Goal: Transaction & Acquisition: Purchase product/service

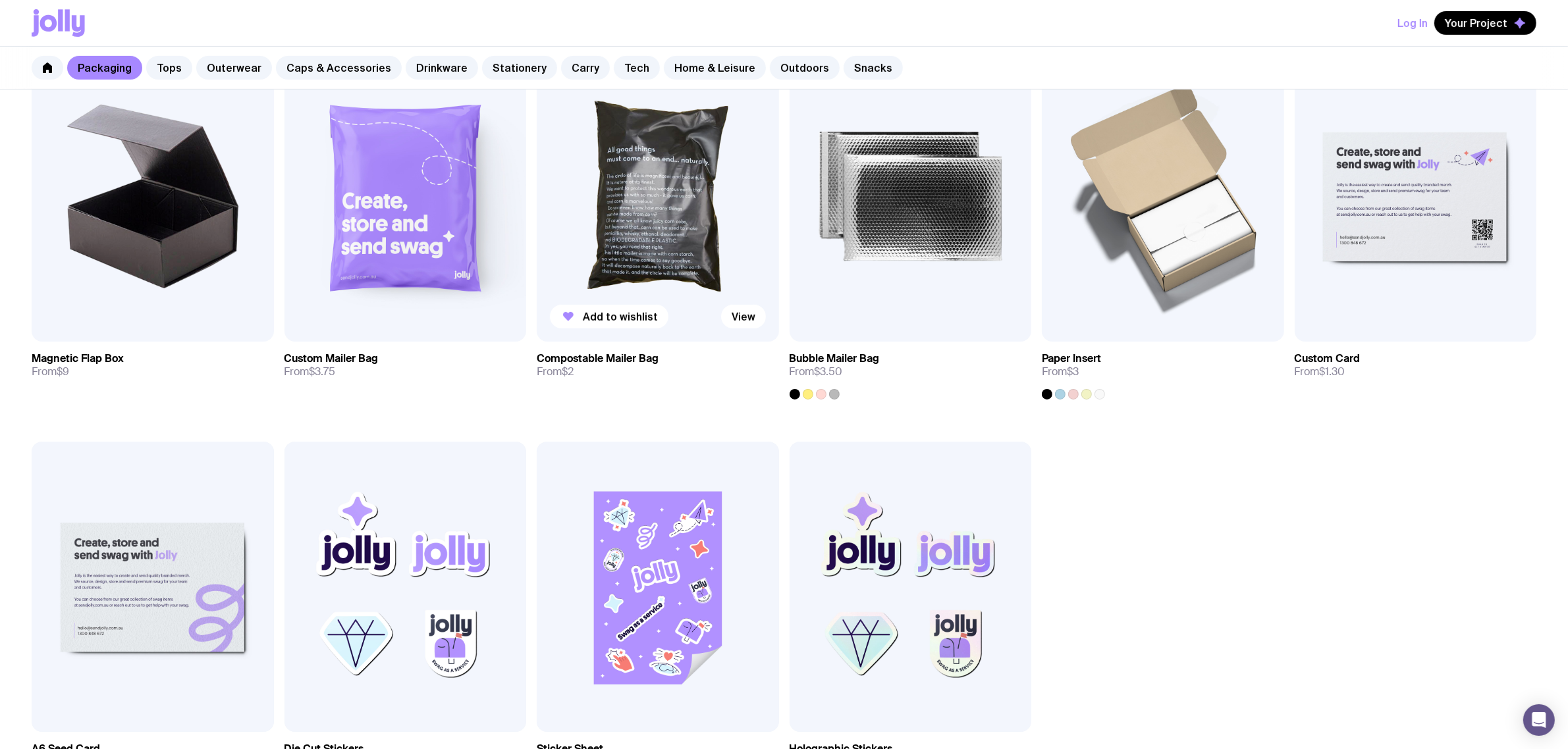
scroll to position [514, 0]
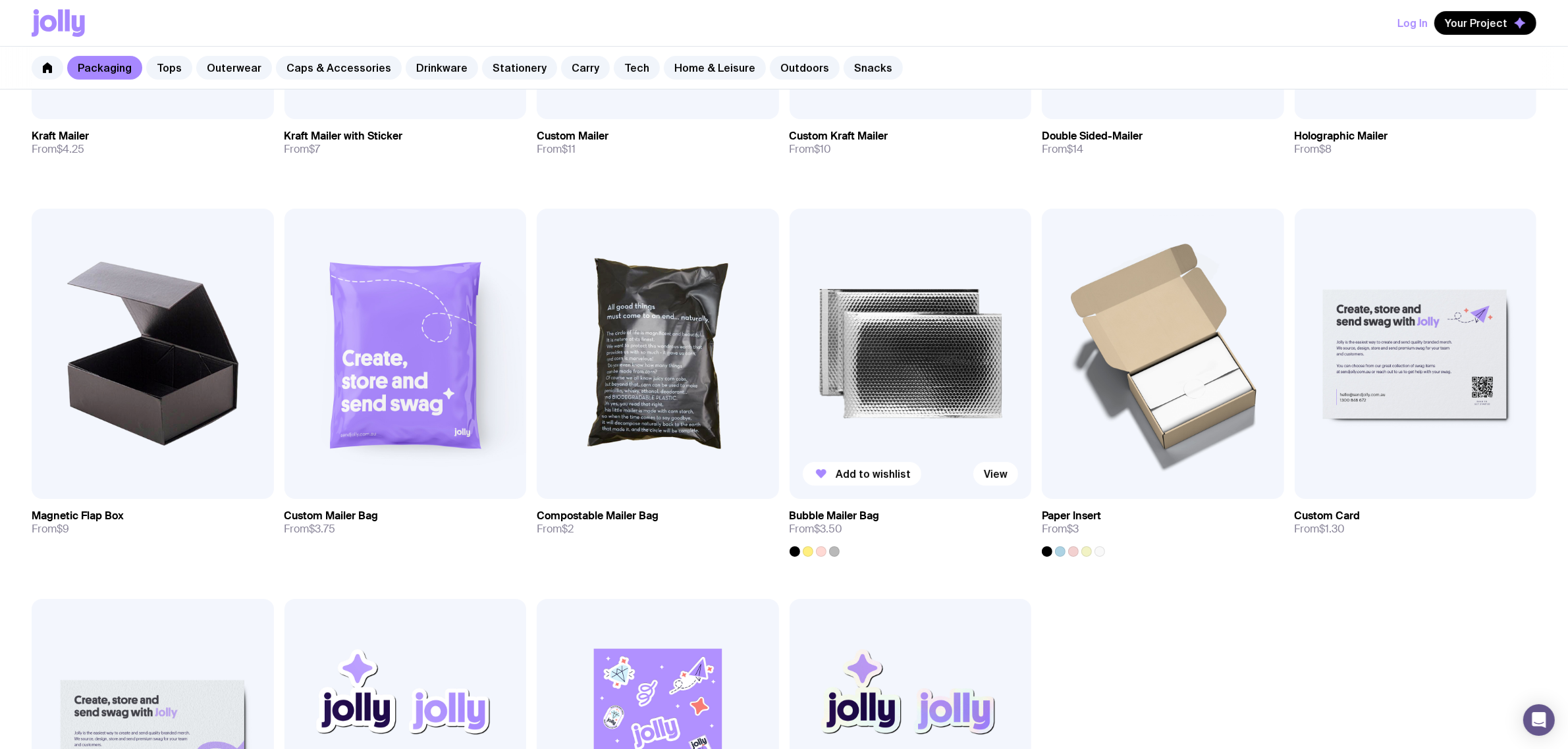
click at [820, 334] on img at bounding box center [911, 354] width 242 height 290
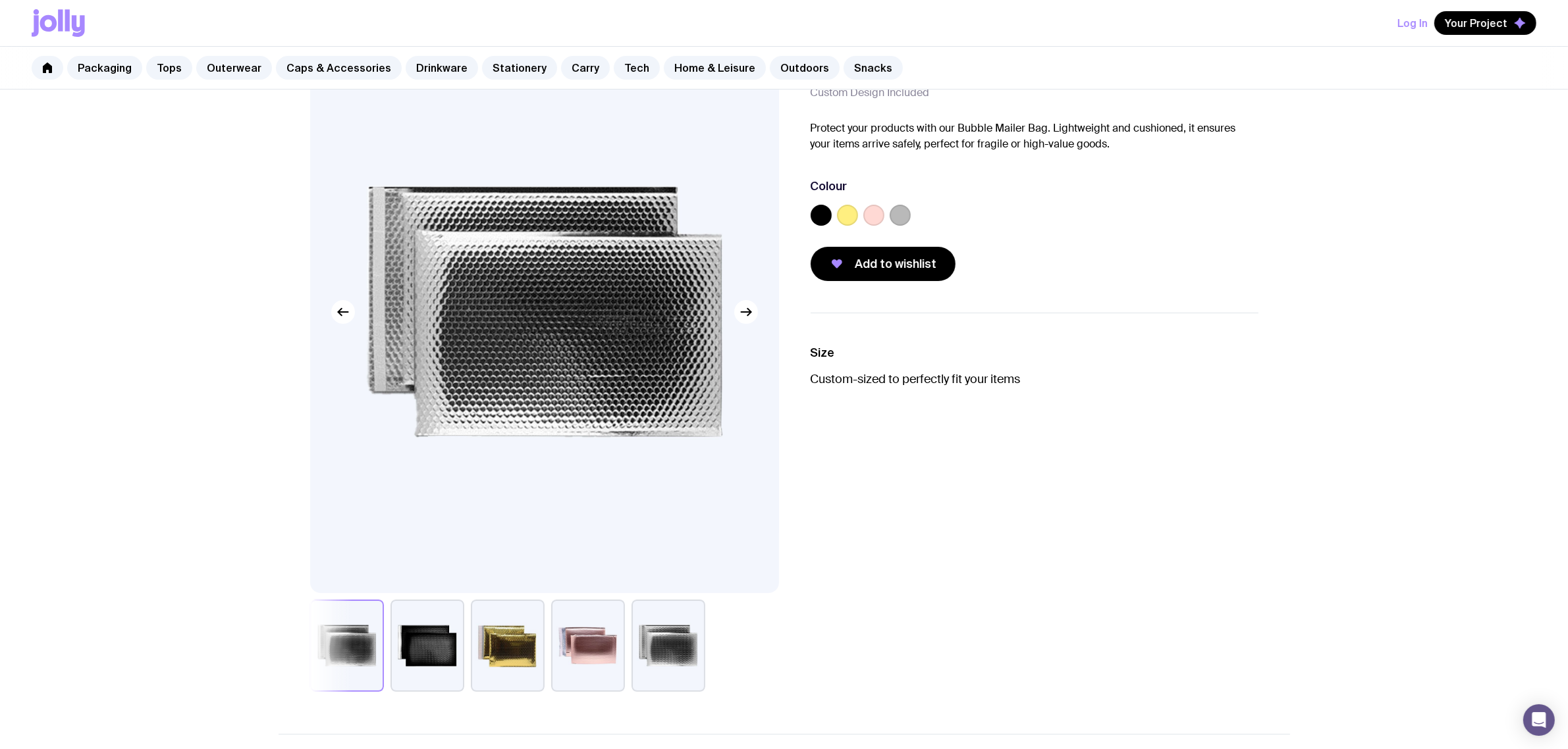
scroll to position [82, 0]
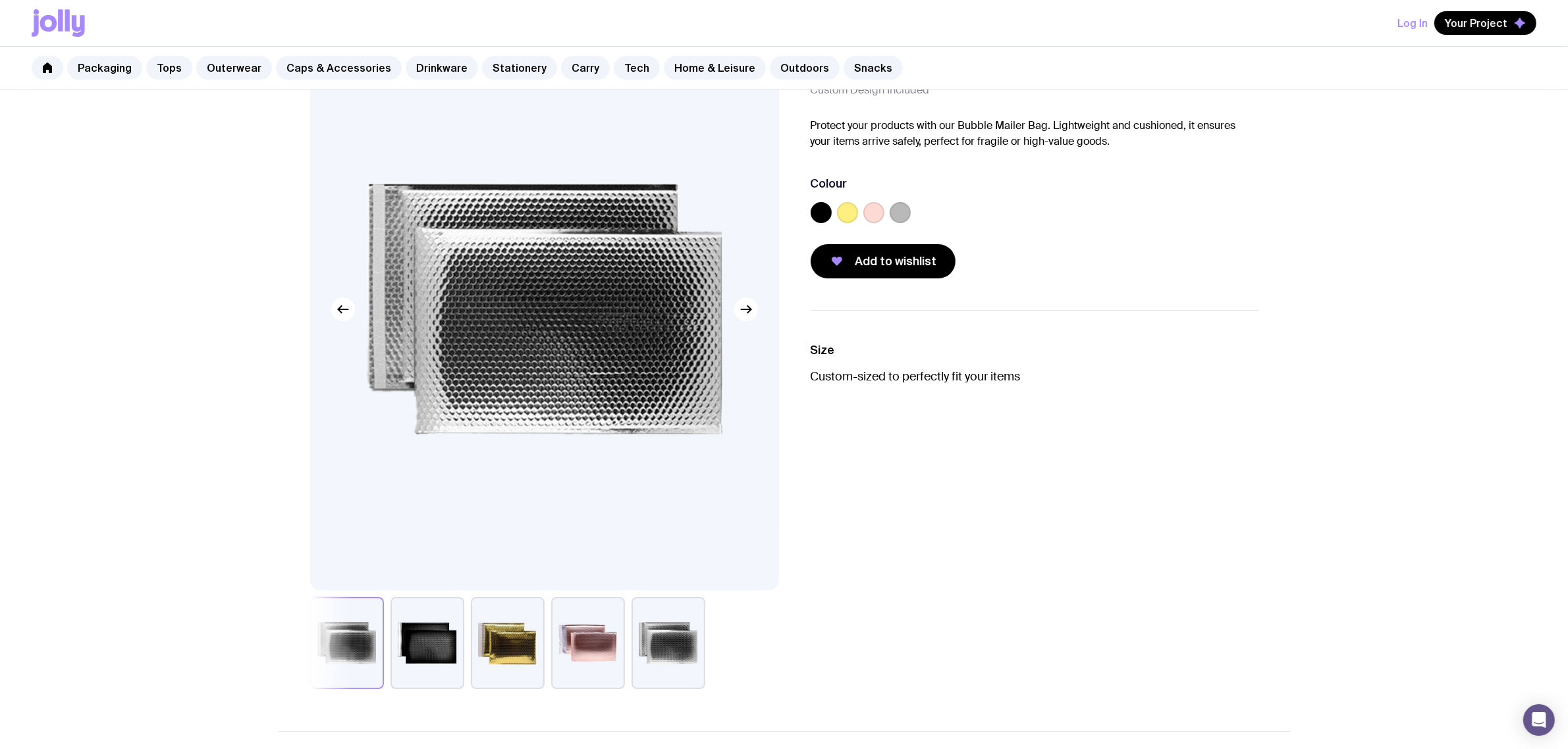
click at [1021, 387] on ul "Size Custom-sized to perfectly fit your items" at bounding box center [1034, 363] width 448 height 106
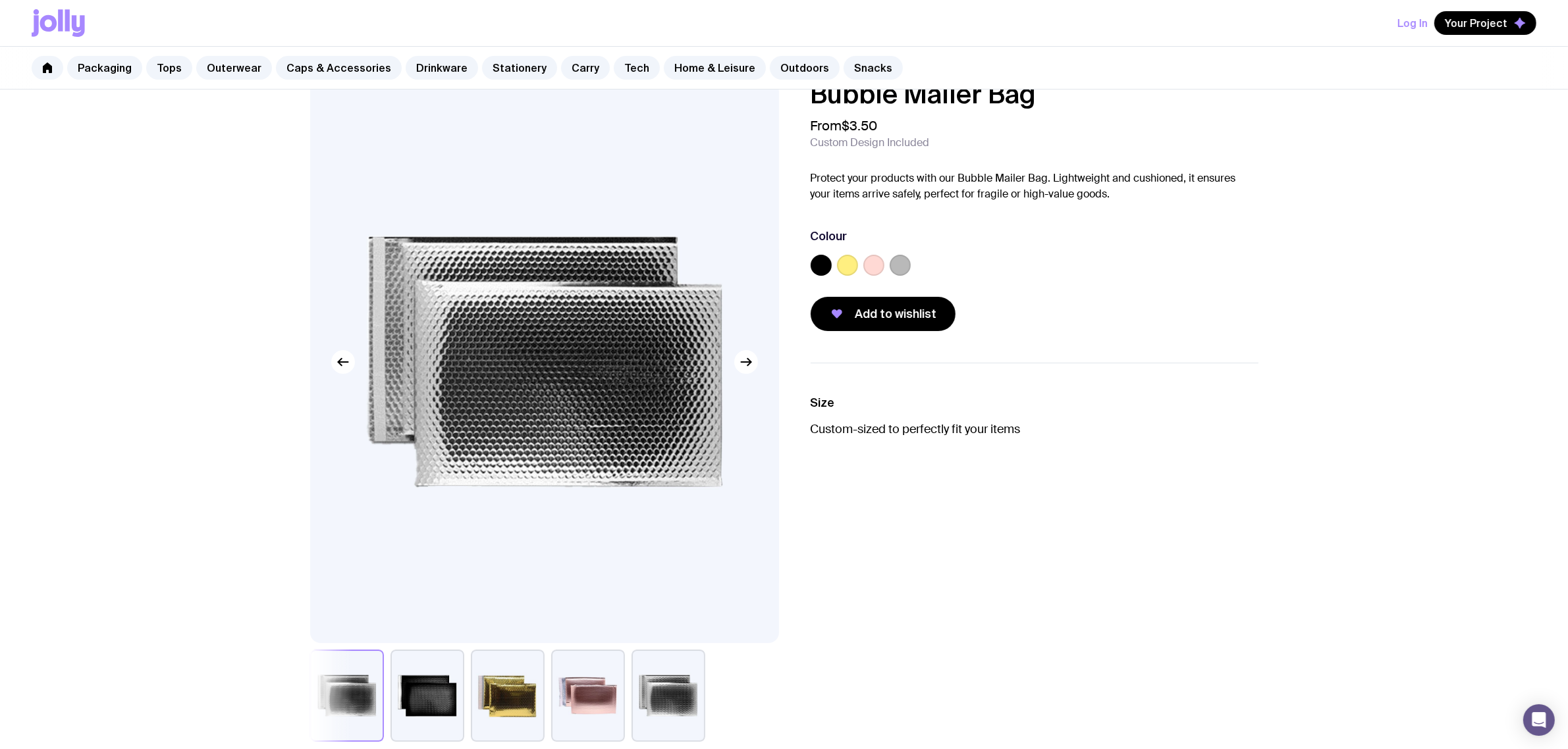
scroll to position [0, 0]
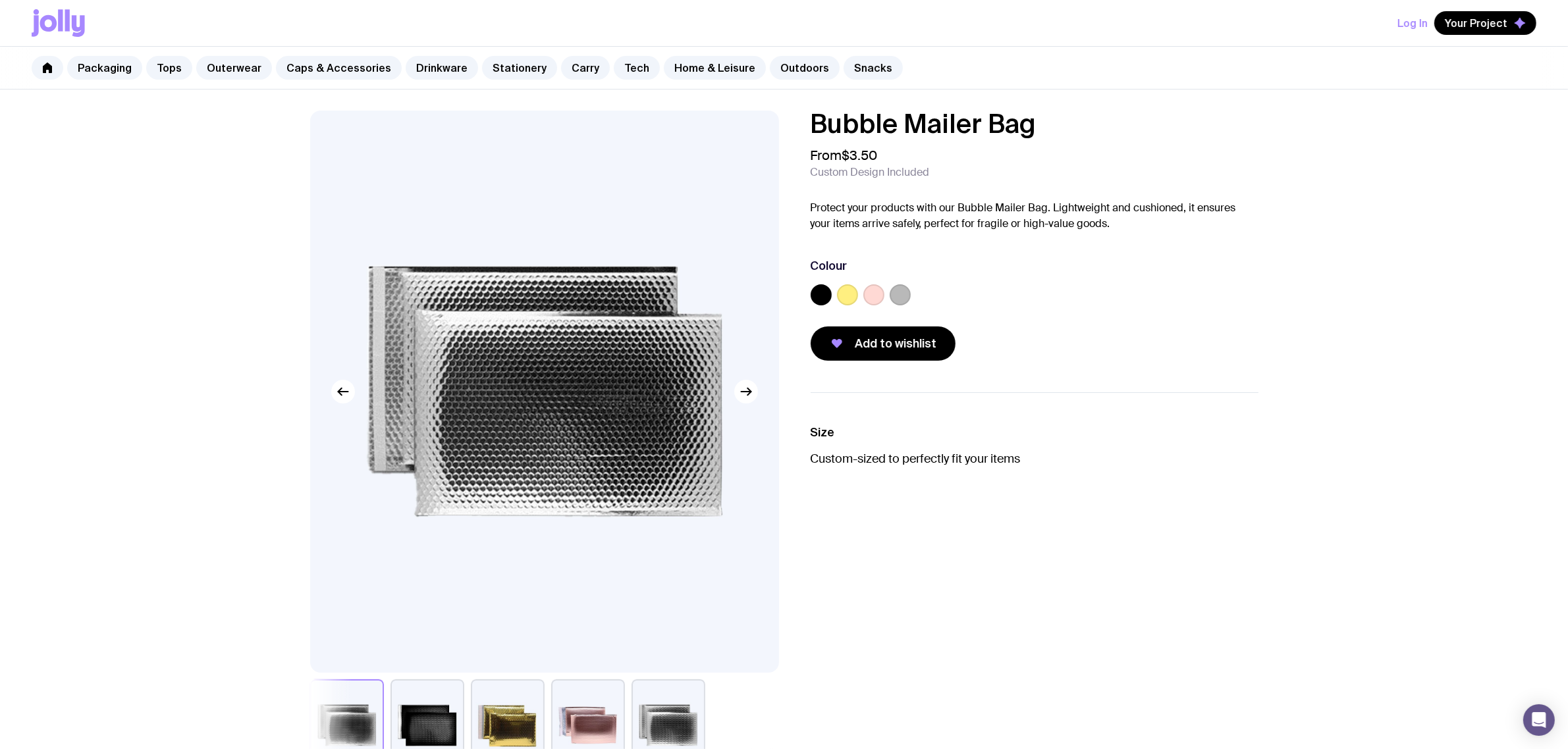
click at [962, 271] on div "Colour" at bounding box center [1034, 265] width 448 height 15
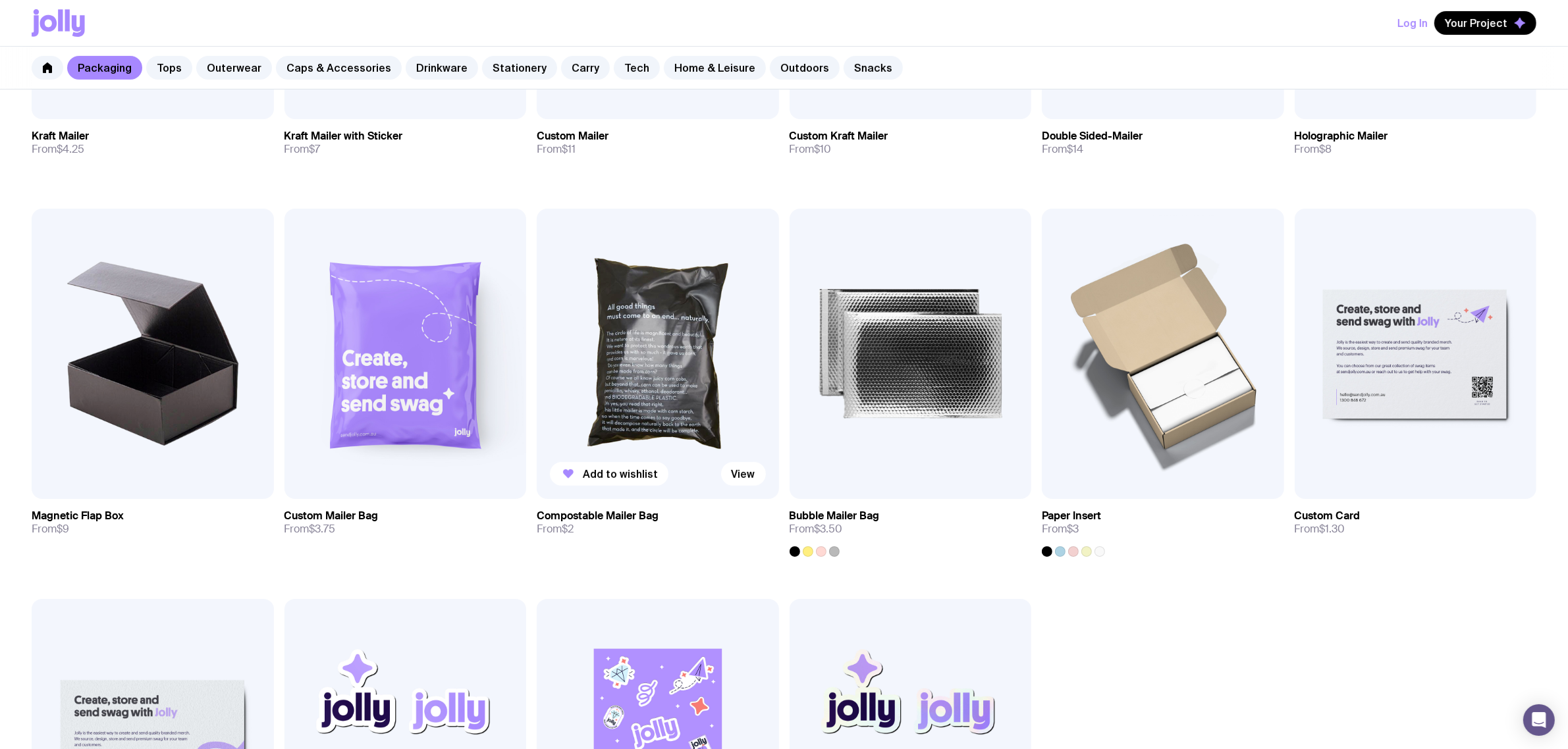
click at [686, 369] on img at bounding box center [658, 354] width 242 height 290
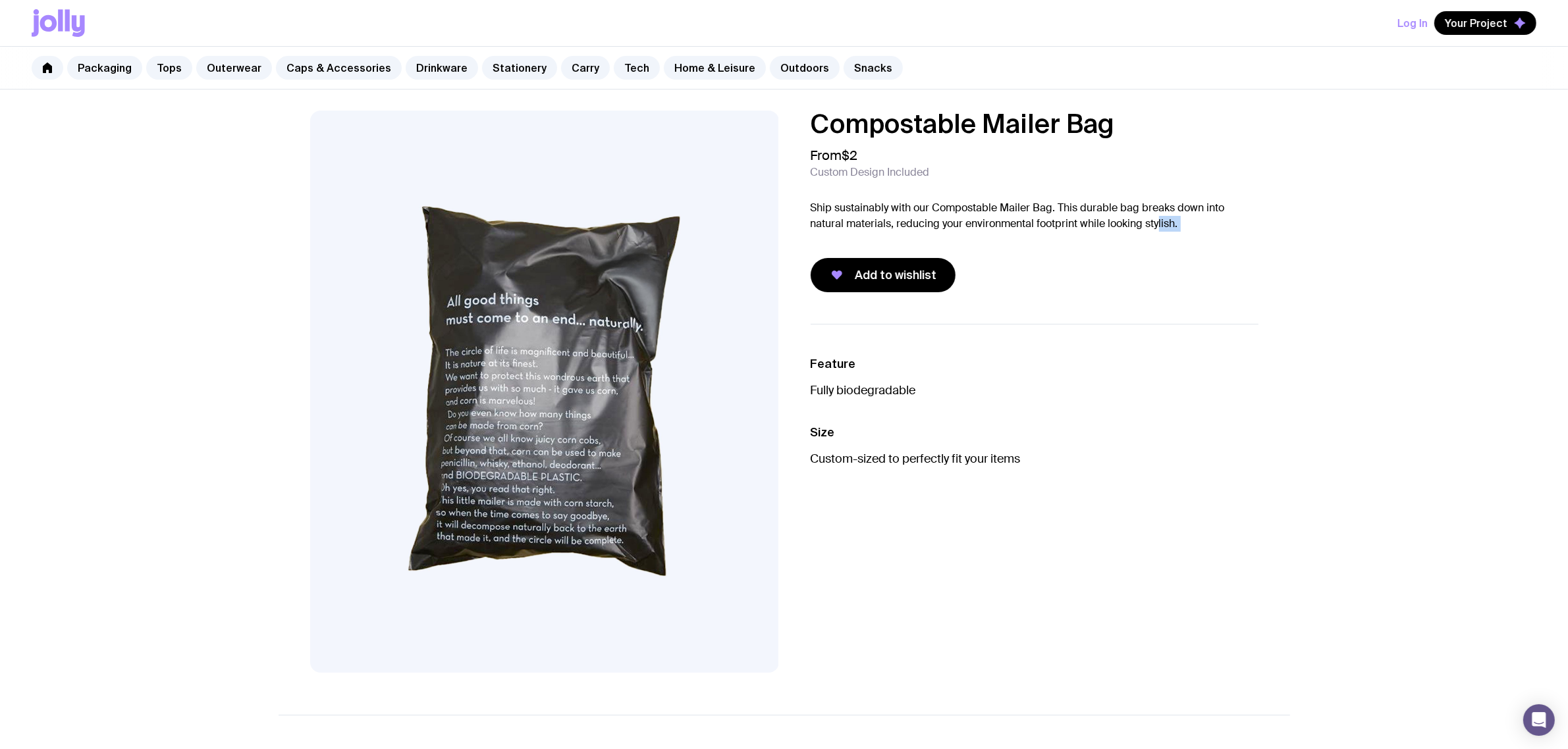
drag, startPoint x: 1180, startPoint y: 234, endPoint x: 1122, endPoint y: 229, distance: 58.2
click at [1122, 229] on div "Compostable Mailer Bag From $2 Custom Design Included Ship sustainably with our…" at bounding box center [1034, 201] width 448 height 181
click at [1104, 271] on div "Add to wishlist" at bounding box center [1034, 275] width 448 height 34
click at [895, 477] on ul "Feature Fully biodegradable Size Custom-sized to perfectly fit your items" at bounding box center [1034, 411] width 448 height 175
click at [1022, 458] on p "Custom-sized to perfectly fit your items" at bounding box center [1034, 459] width 448 height 15
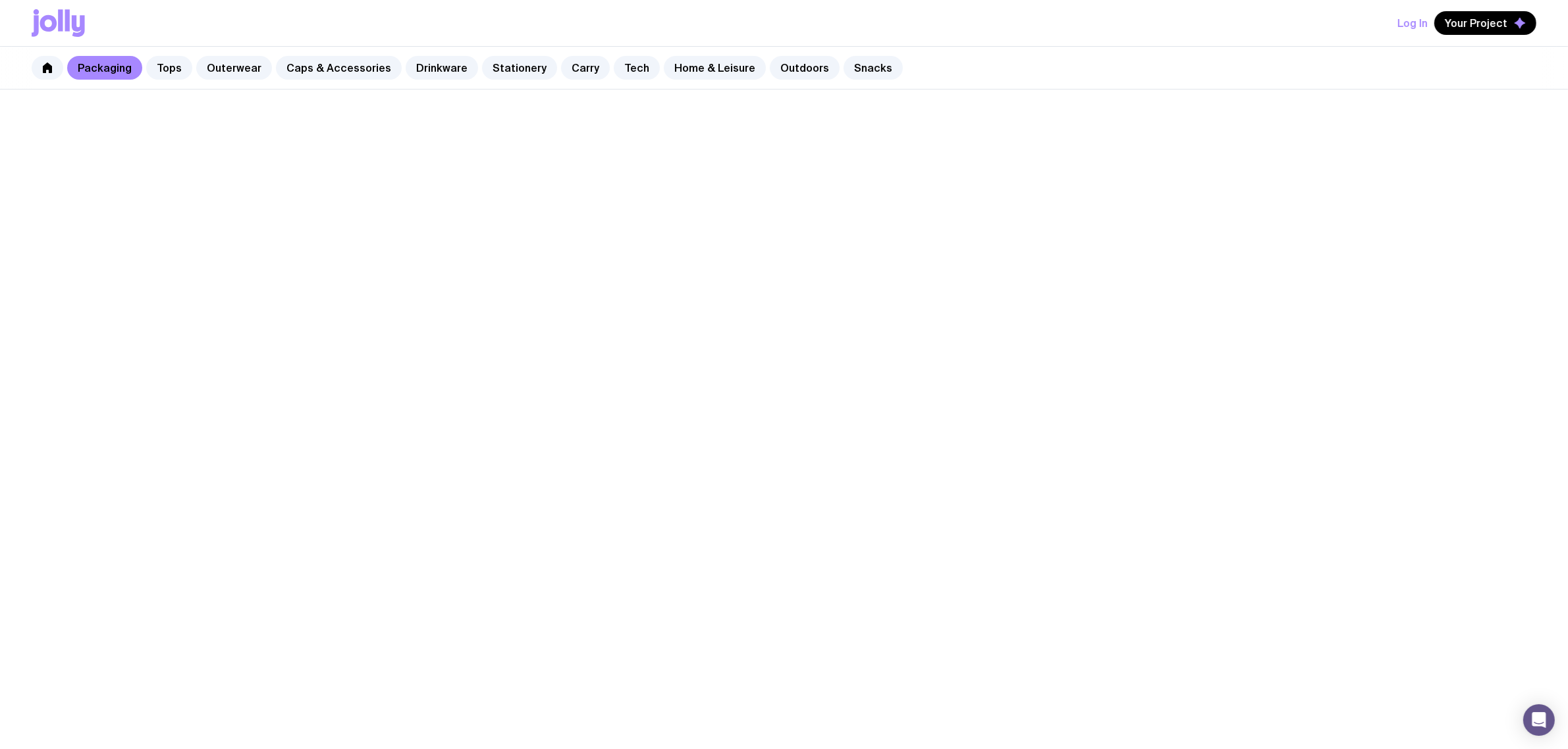
scroll to position [514, 0]
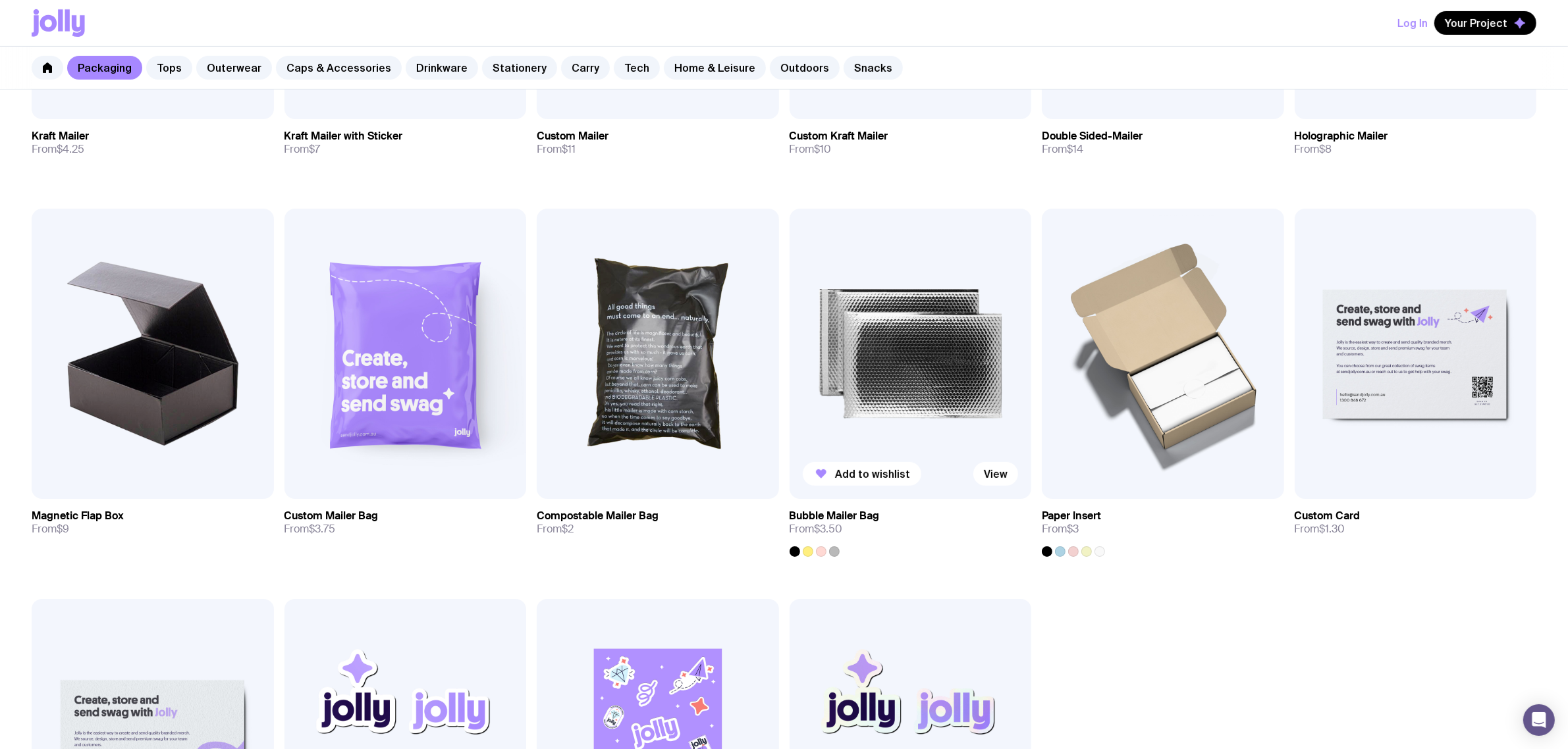
click at [905, 328] on img at bounding box center [911, 354] width 242 height 290
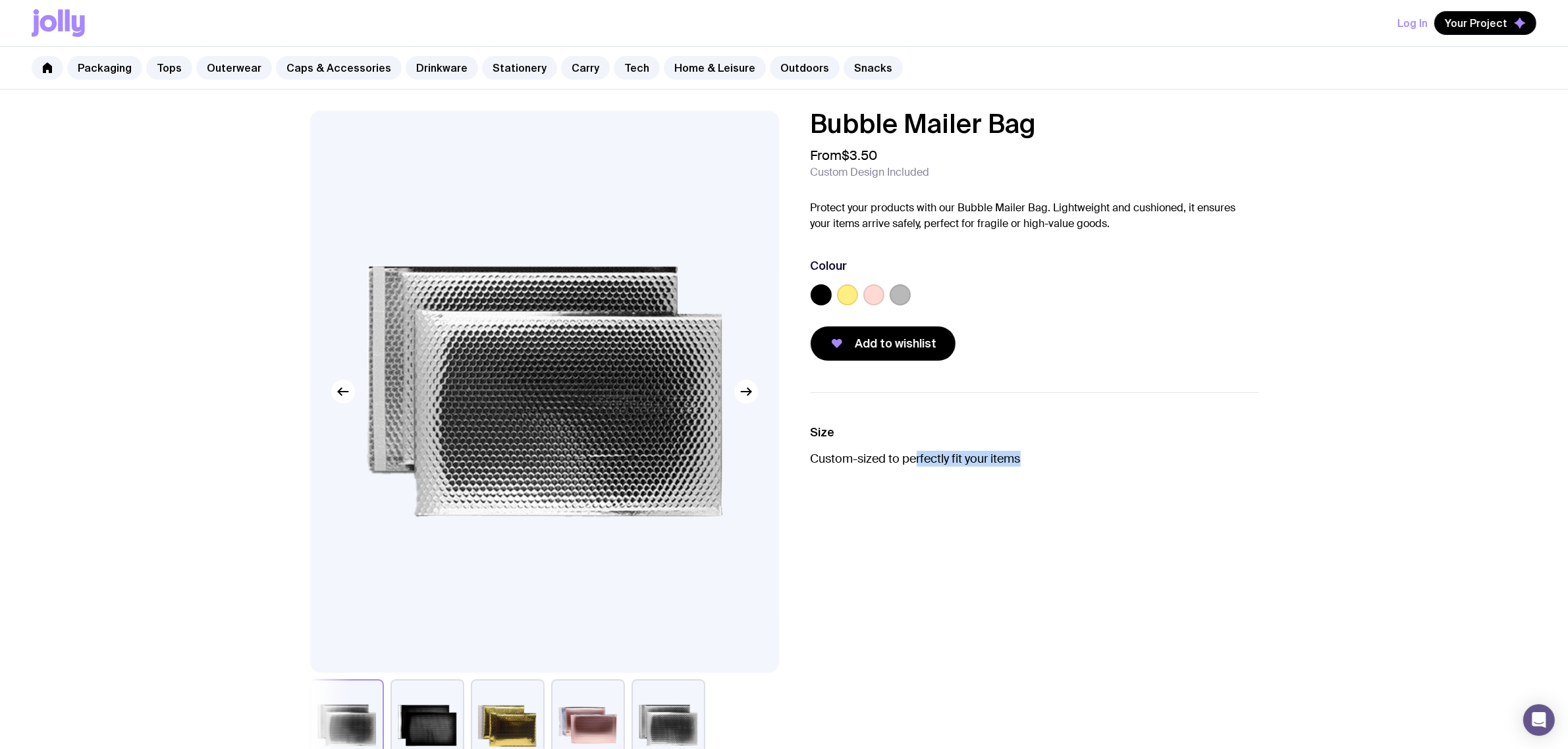
drag, startPoint x: 1025, startPoint y: 455, endPoint x: 915, endPoint y: 462, distance: 110.2
click at [916, 462] on p "Custom-sized to perfectly fit your items" at bounding box center [1034, 459] width 448 height 15
click at [910, 488] on ul "Size Custom-sized to perfectly fit your items" at bounding box center [1034, 446] width 448 height 106
click at [911, 490] on ul "Size Custom-sized to perfectly fit your items" at bounding box center [1034, 446] width 448 height 106
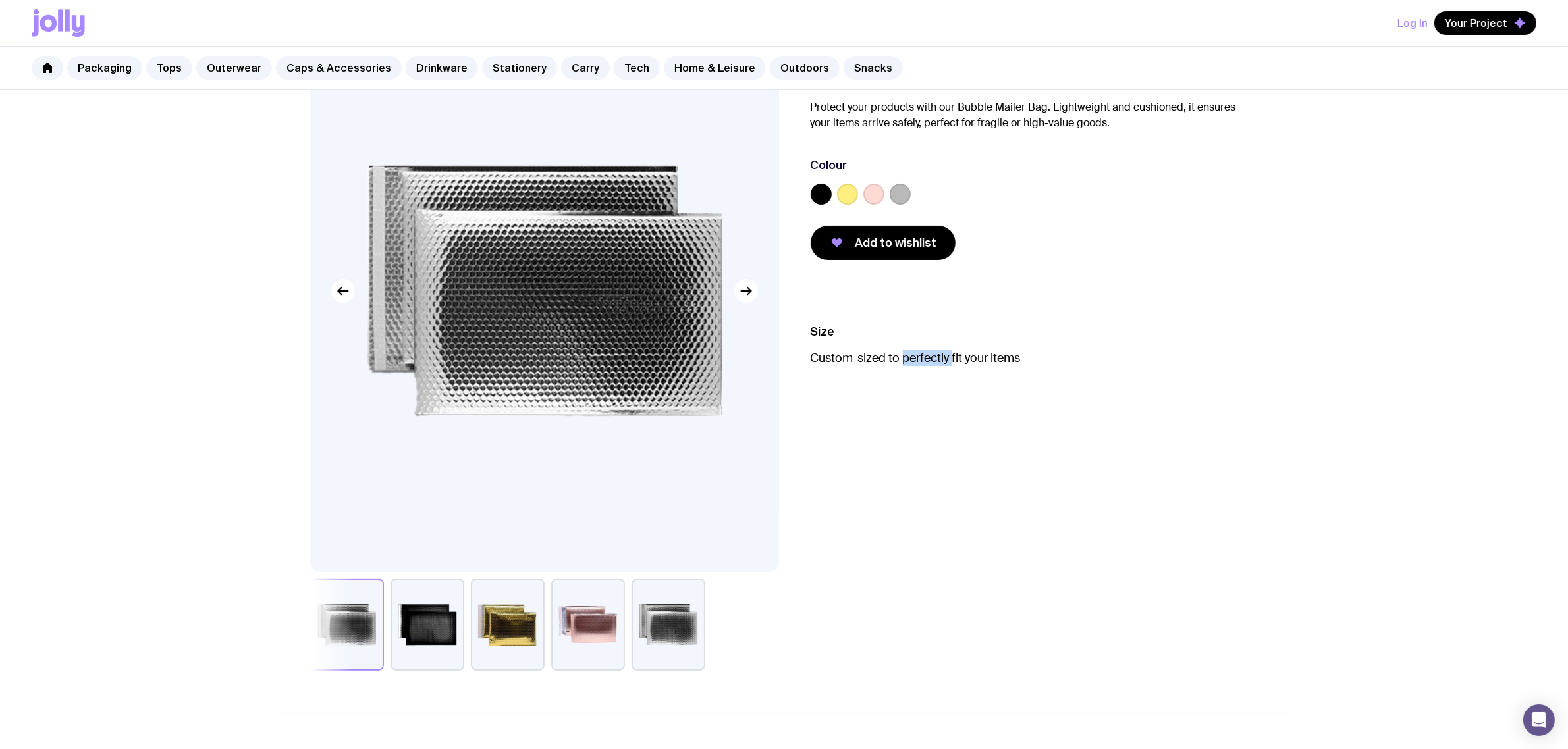
scroll to position [82, 0]
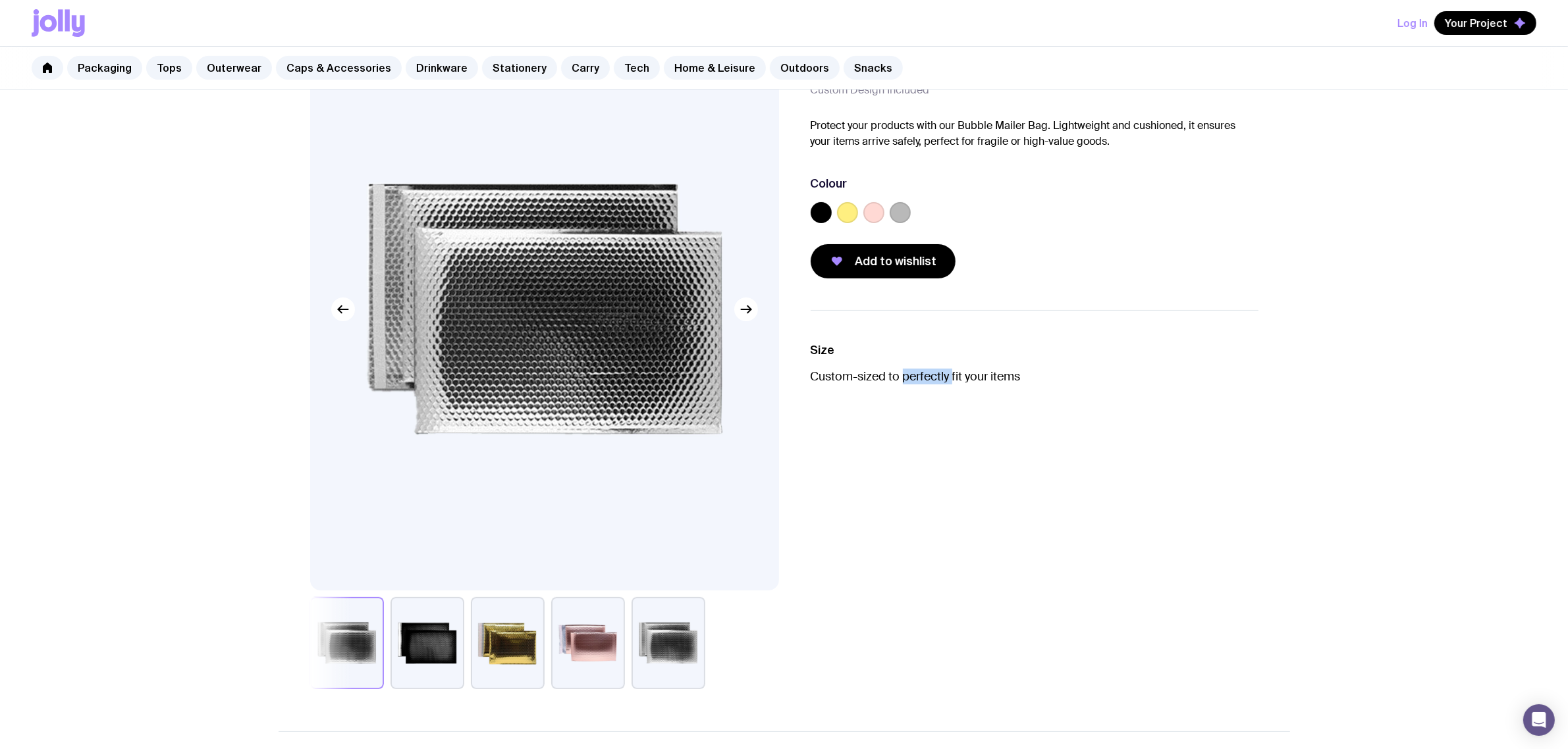
click at [660, 634] on button "button" at bounding box center [668, 642] width 74 height 92
click at [663, 646] on button "button" at bounding box center [668, 642] width 74 height 92
click at [347, 637] on button "button" at bounding box center [346, 642] width 74 height 92
click at [988, 472] on div "Size Custom-sized to perfectly fit your items" at bounding box center [1024, 499] width 468 height 379
